Goal: Information Seeking & Learning: Find specific fact

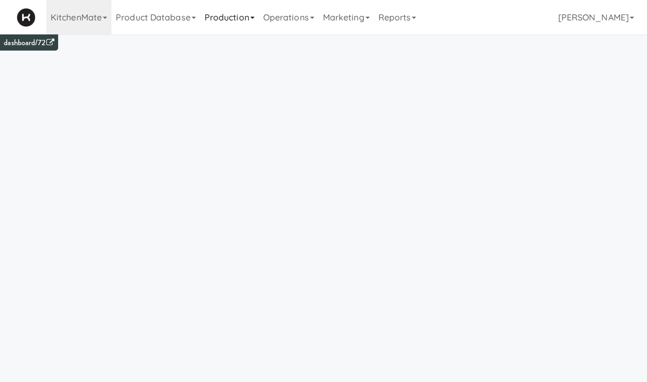
click at [243, 26] on link "Production" at bounding box center [229, 17] width 59 height 34
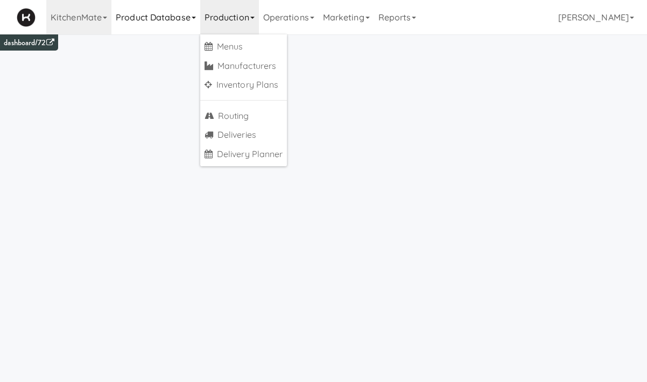
click at [167, 25] on link "Product Database" at bounding box center [155, 17] width 89 height 34
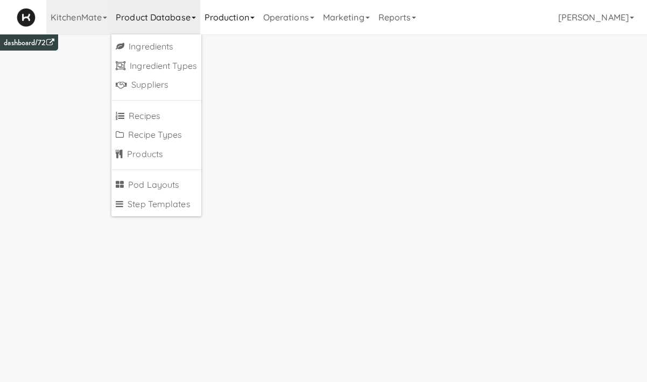
click at [223, 18] on link "Production" at bounding box center [229, 17] width 59 height 34
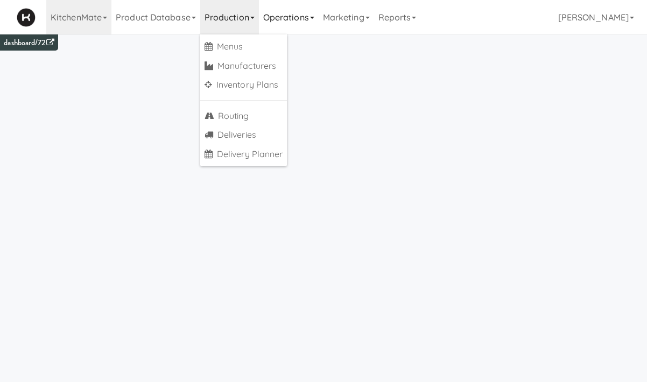
click at [282, 13] on link "Operations" at bounding box center [289, 17] width 60 height 34
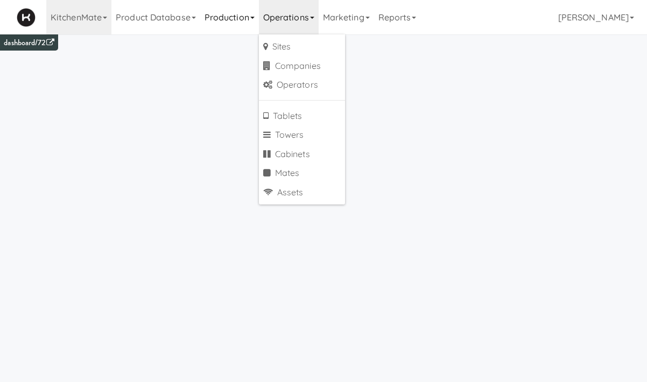
click at [208, 13] on link "Production" at bounding box center [229, 17] width 59 height 34
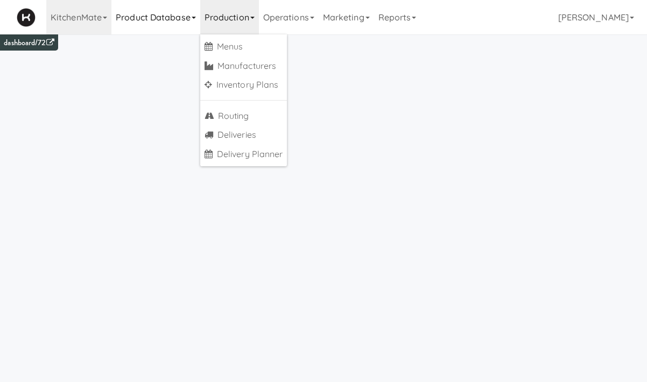
click at [122, 15] on link "Product Database" at bounding box center [155, 17] width 89 height 34
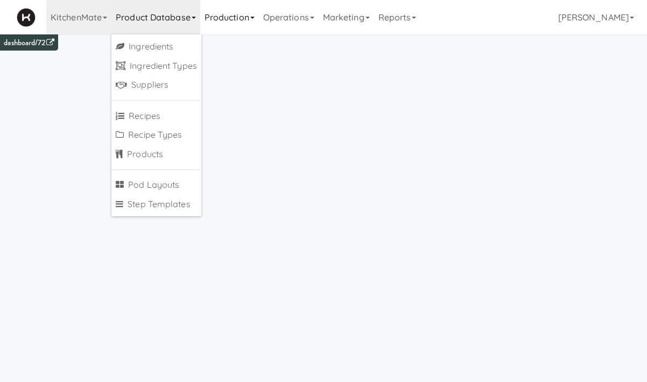
click at [222, 1] on link "Production" at bounding box center [229, 17] width 59 height 34
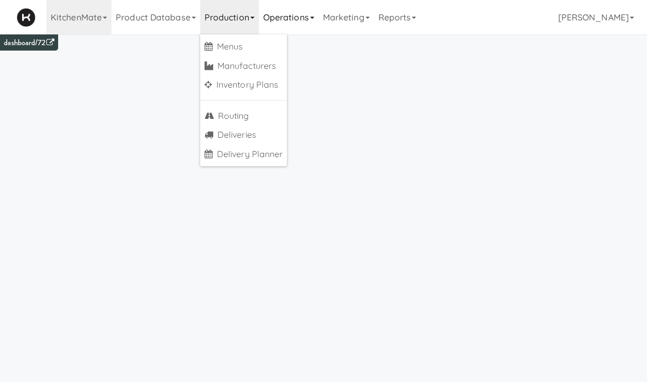
click at [302, 20] on link "Operations" at bounding box center [289, 17] width 60 height 34
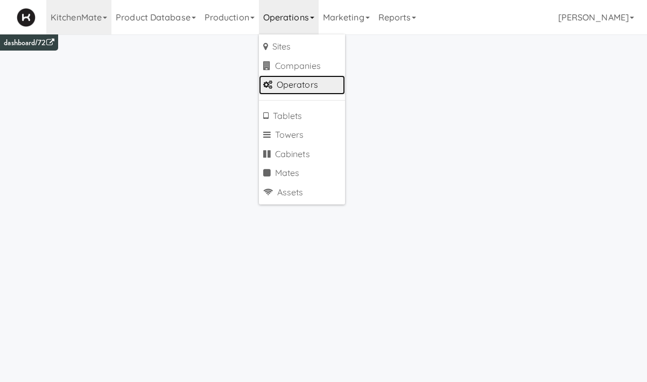
click at [304, 88] on link "Operators" at bounding box center [302, 84] width 86 height 19
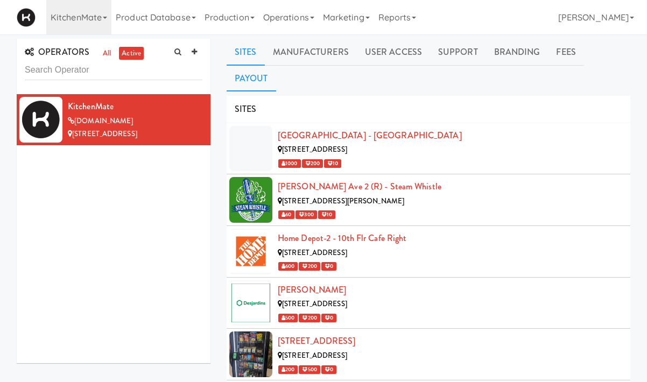
click at [276, 65] on link "Payout" at bounding box center [250, 78] width 49 height 27
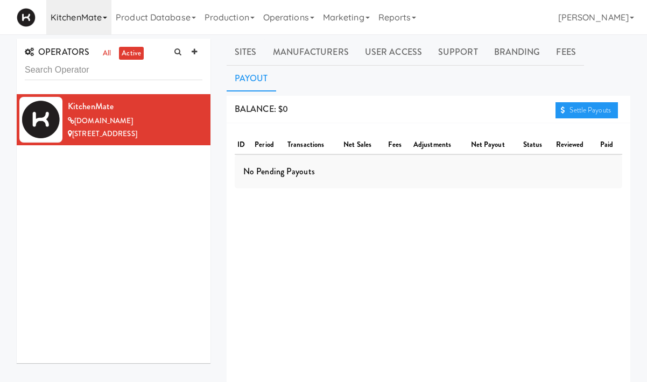
click at [97, 16] on link "KitchenMate" at bounding box center [78, 17] width 65 height 34
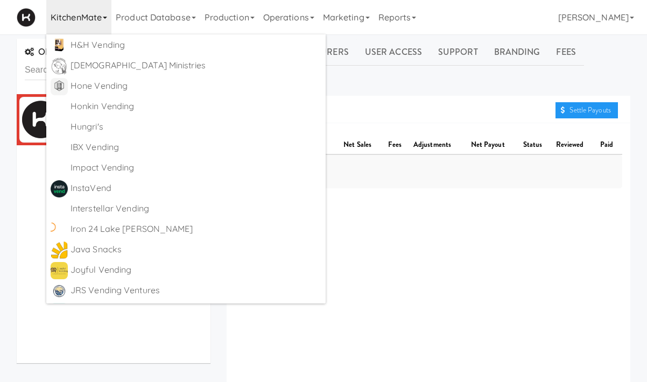
scroll to position [5648, 0]
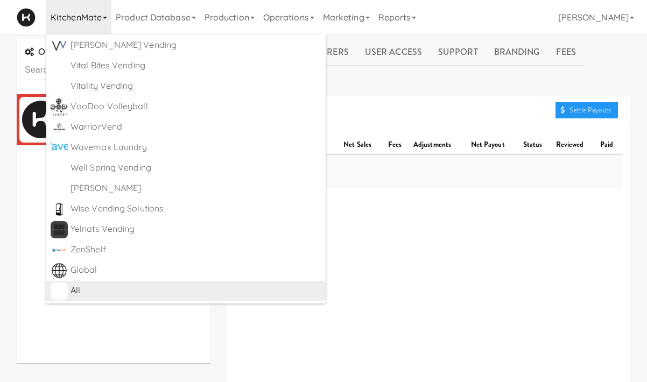
click at [154, 295] on div "All" at bounding box center [195, 290] width 251 height 16
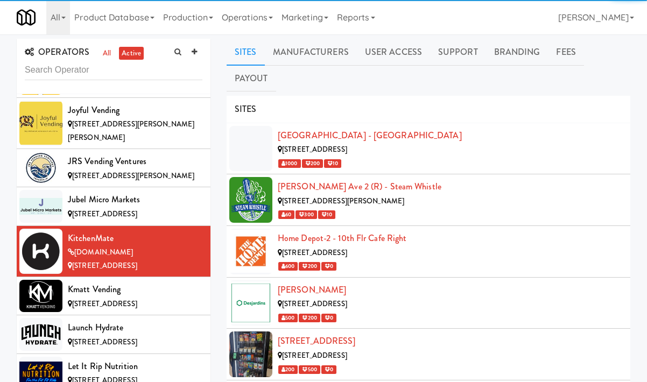
scroll to position [4298, 0]
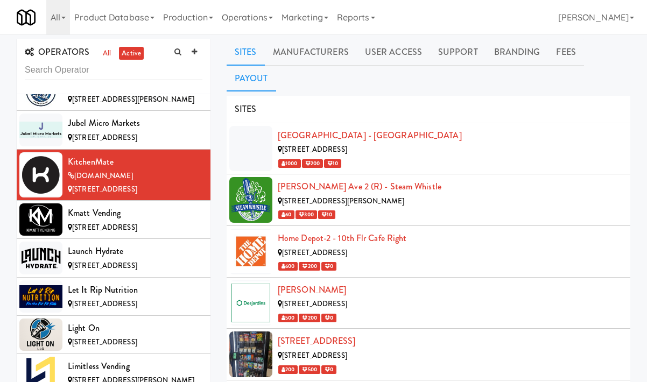
click at [276, 65] on link "Payout" at bounding box center [250, 78] width 49 height 27
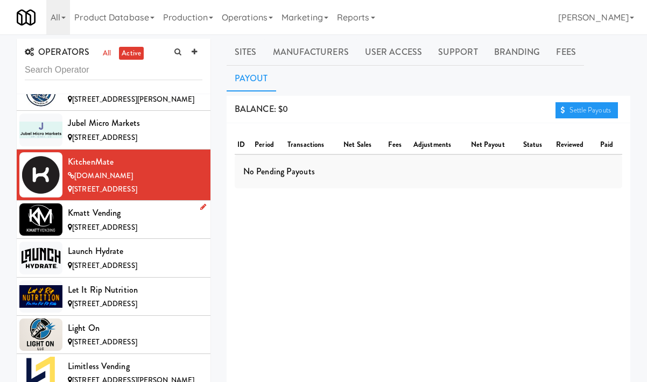
click at [126, 205] on div "Kmatt Vending" at bounding box center [135, 213] width 134 height 16
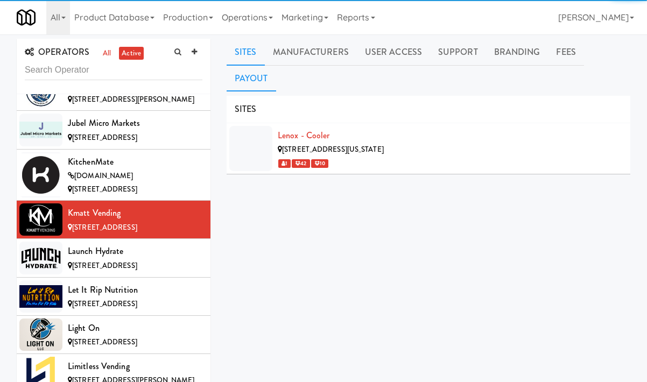
click at [276, 65] on link "Payout" at bounding box center [250, 78] width 49 height 27
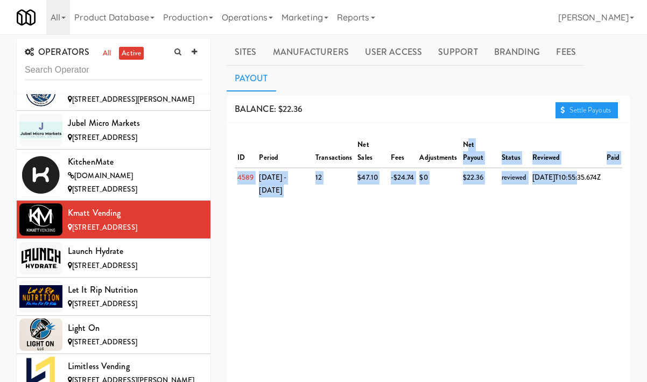
drag, startPoint x: 535, startPoint y: 161, endPoint x: 455, endPoint y: 120, distance: 90.2
click at [455, 136] on table "ID period transactions net sales fees adjustments net payout status reviewed pa…" at bounding box center [428, 168] width 387 height 65
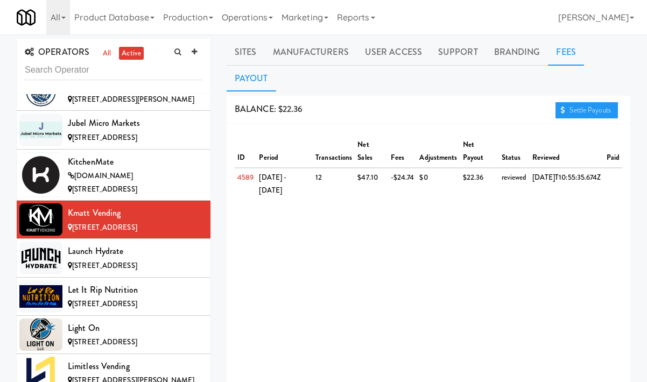
click at [559, 54] on link "Fees" at bounding box center [566, 52] width 36 height 27
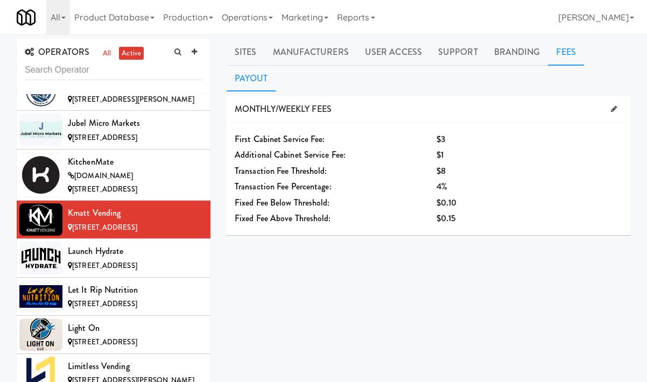
click at [276, 65] on link "Payout" at bounding box center [250, 78] width 49 height 27
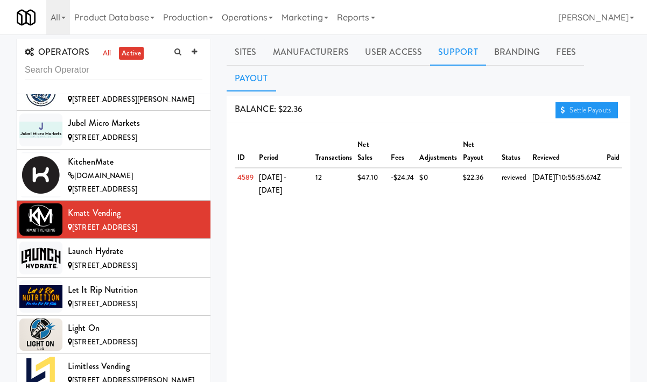
click at [462, 60] on link "Support" at bounding box center [458, 52] width 56 height 27
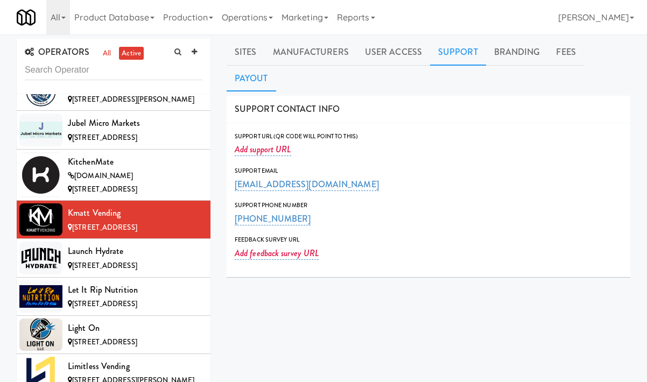
click at [276, 65] on link "Payout" at bounding box center [250, 78] width 49 height 27
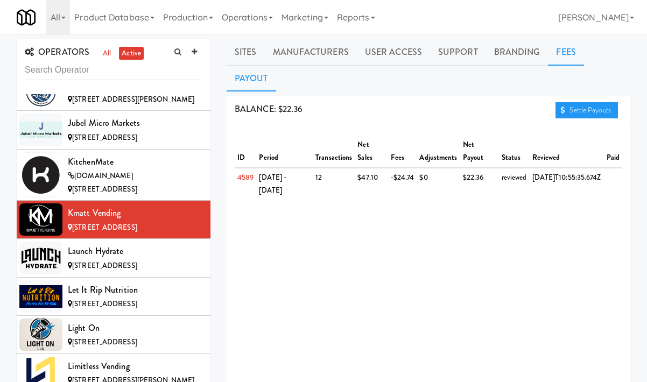
click at [548, 54] on link "Fees" at bounding box center [566, 52] width 36 height 27
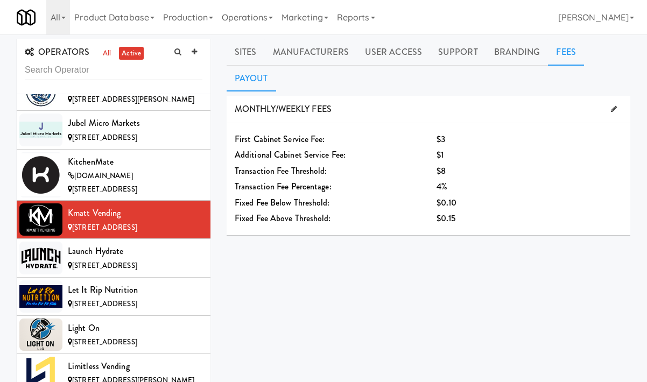
click at [276, 65] on link "Payout" at bounding box center [250, 78] width 49 height 27
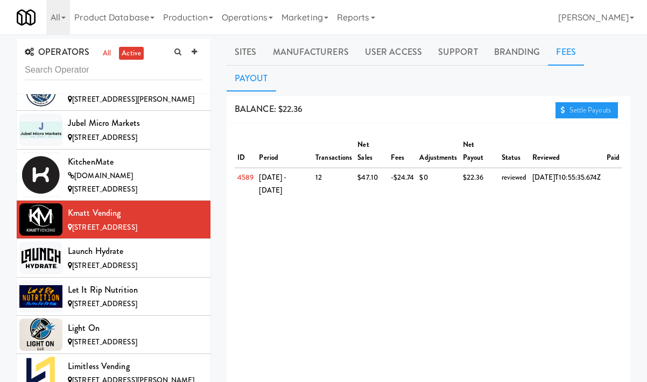
click at [548, 53] on link "Fees" at bounding box center [566, 52] width 36 height 27
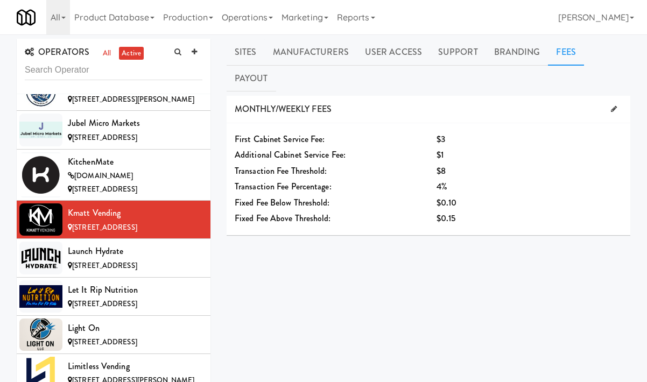
drag, startPoint x: 369, startPoint y: 96, endPoint x: 418, endPoint y: 275, distance: 185.9
click at [415, 274] on div "SITES Lenox - Cooler [STREET_ADDRESS][US_STATE] 1 42 10 MANUFACTURERS Kmatt Ven…" at bounding box center [427, 297] width 403 height 403
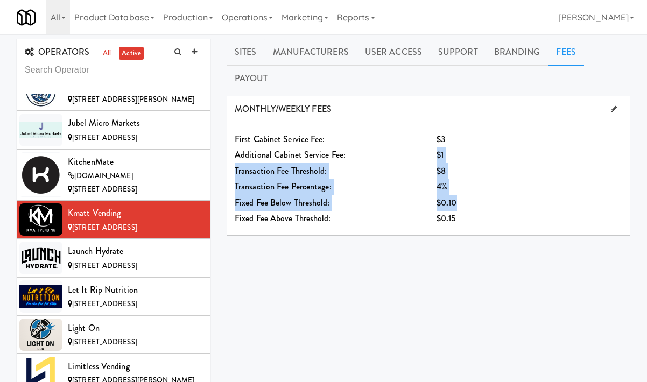
drag, startPoint x: 461, startPoint y: 179, endPoint x: 427, endPoint y: 122, distance: 66.8
click at [426, 124] on div "First Cabinet Service Fee: $3 Additional Cabinet Service Fee: $1 Transaction Fe…" at bounding box center [427, 179] width 403 height 112
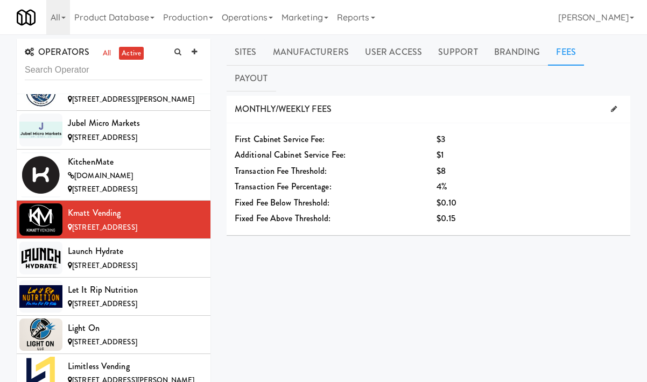
click at [402, 219] on div "SITES Lenox - Cooler [STREET_ADDRESS][US_STATE] 1 42 10 MANUFACTURERS Kmatt Ven…" at bounding box center [427, 297] width 403 height 403
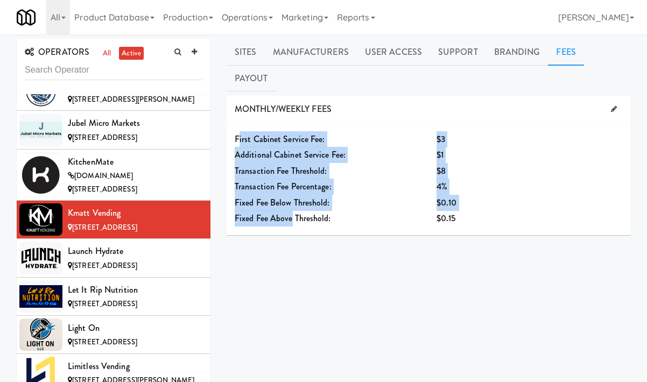
drag, startPoint x: 240, startPoint y: 110, endPoint x: 293, endPoint y: 196, distance: 100.9
click at [292, 195] on div "First Cabinet Service Fee: $3 Additional Cabinet Service Fee: $1 Transaction Fe…" at bounding box center [427, 179] width 403 height 112
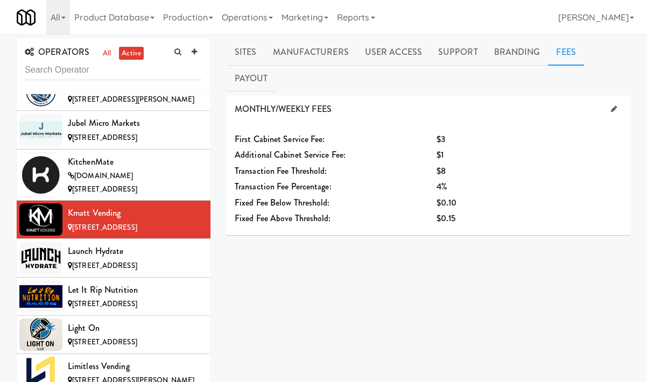
click at [293, 212] on span "Fixed Fee Above Threshold:" at bounding box center [283, 218] width 96 height 12
click at [276, 65] on link "Payout" at bounding box center [250, 78] width 49 height 27
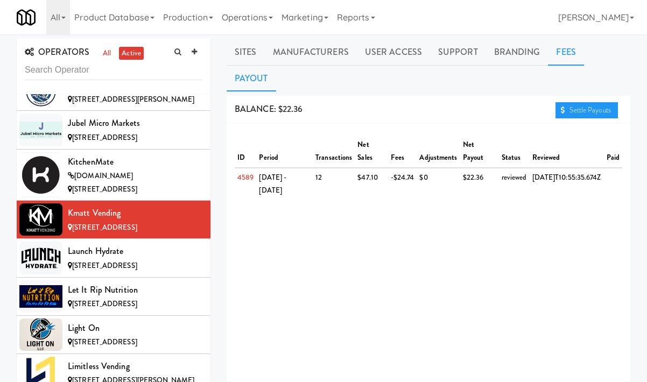
click at [561, 53] on link "Fees" at bounding box center [566, 52] width 36 height 27
